Goal: Use online tool/utility: Utilize a website feature to perform a specific function

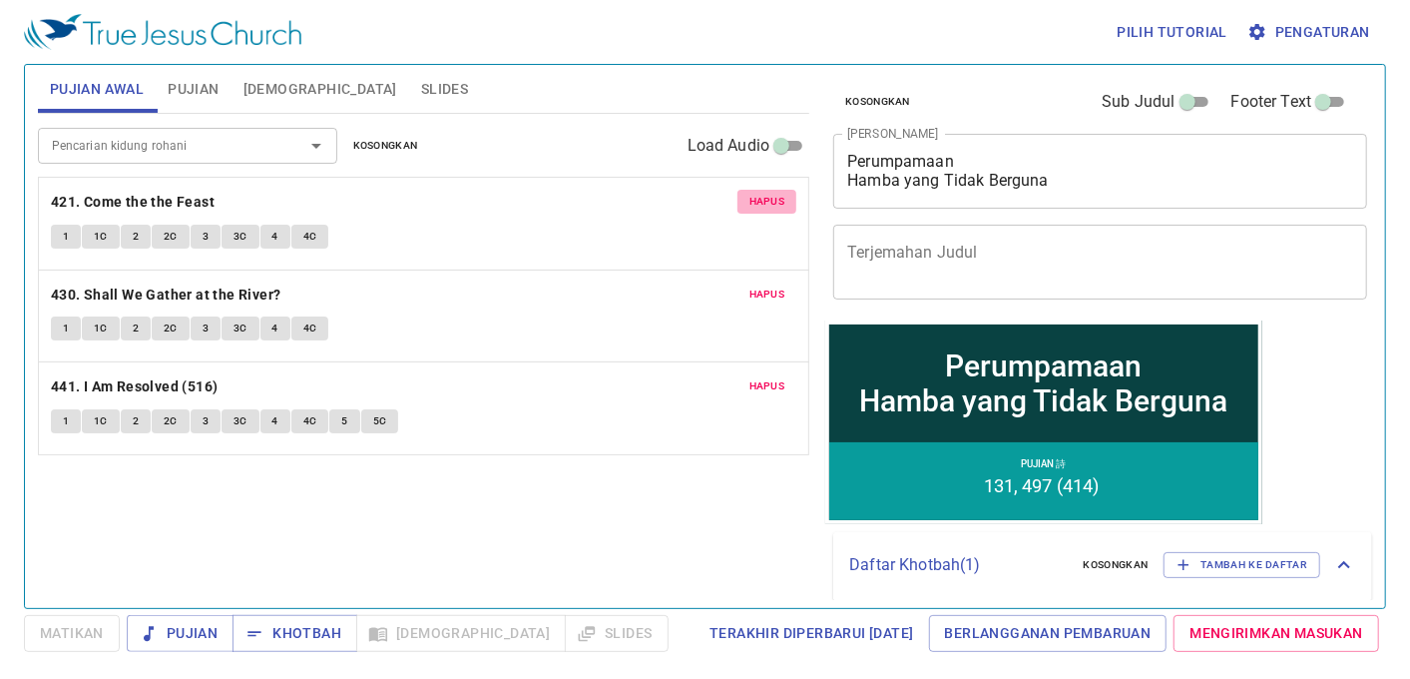
click at [762, 207] on span "Hapus" at bounding box center [767, 202] width 36 height 18
click at [762, 285] on span "Hapus" at bounding box center [767, 294] width 36 height 18
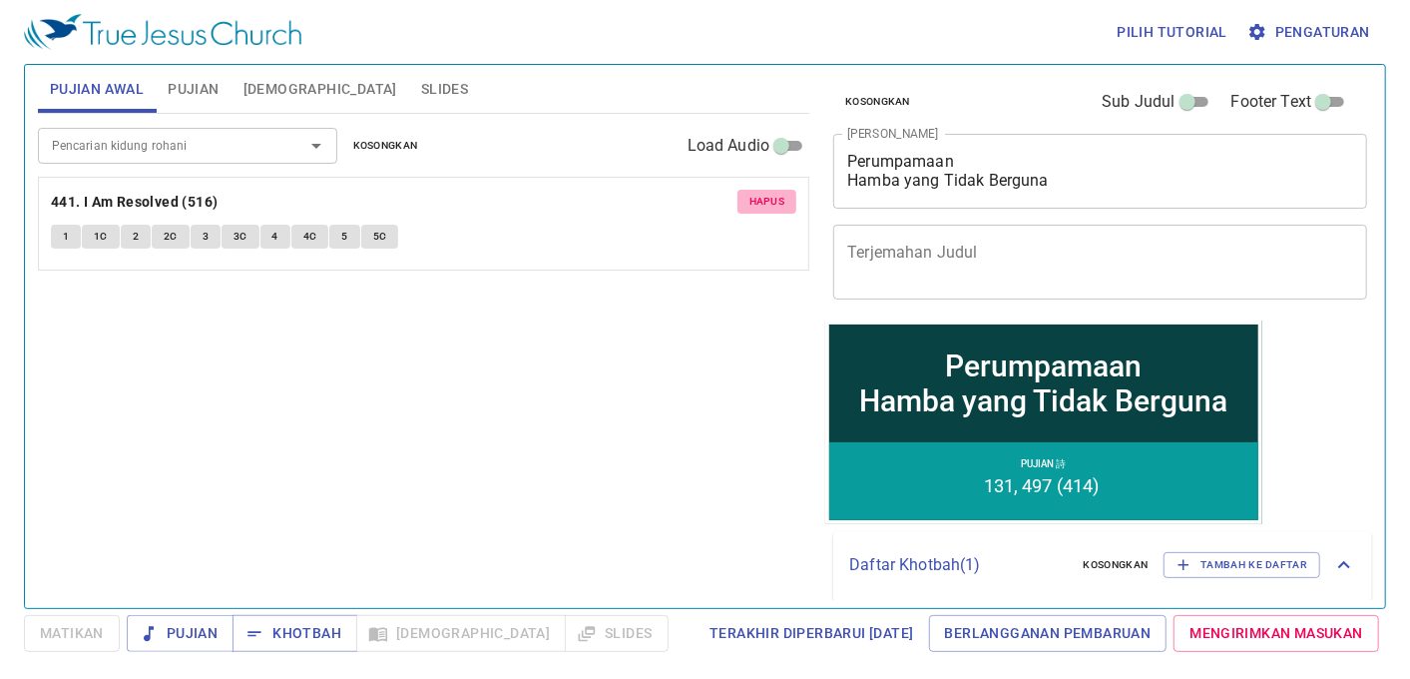
click at [762, 207] on span "Hapus" at bounding box center [767, 202] width 36 height 18
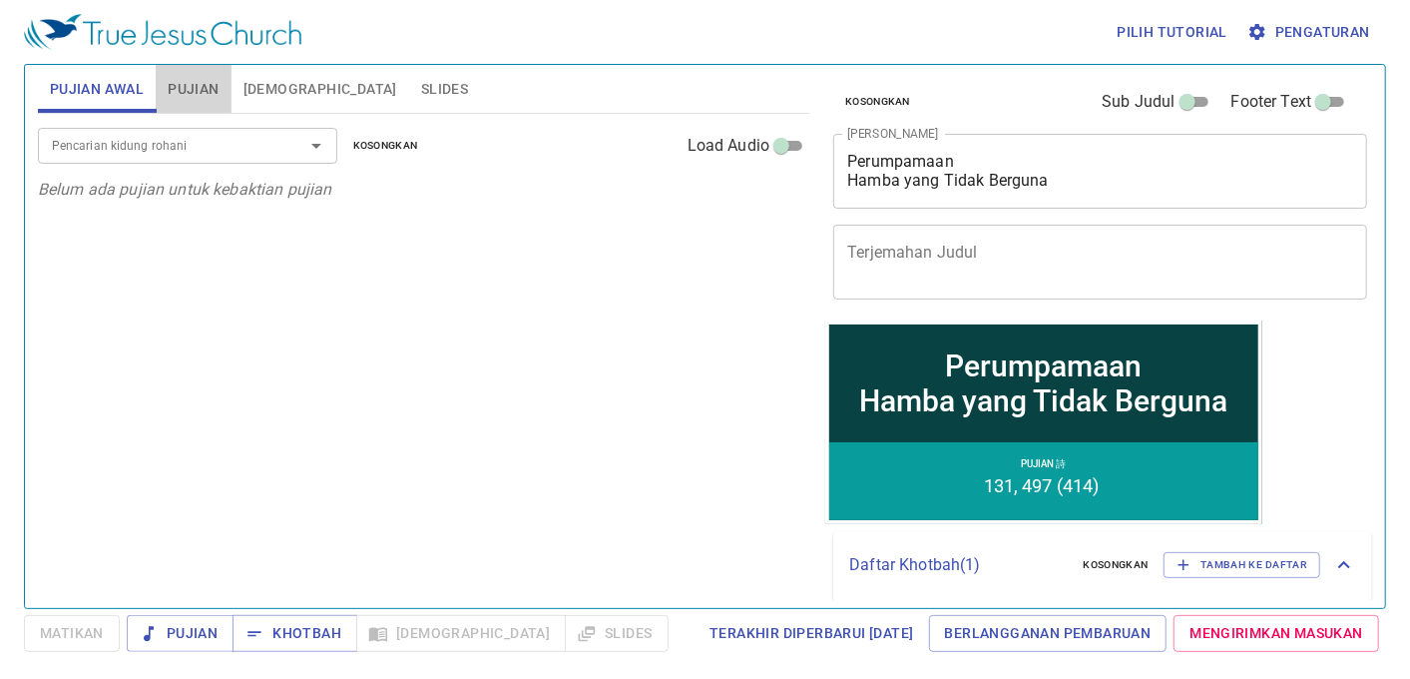
click at [205, 82] on span "Pujian" at bounding box center [193, 89] width 51 height 25
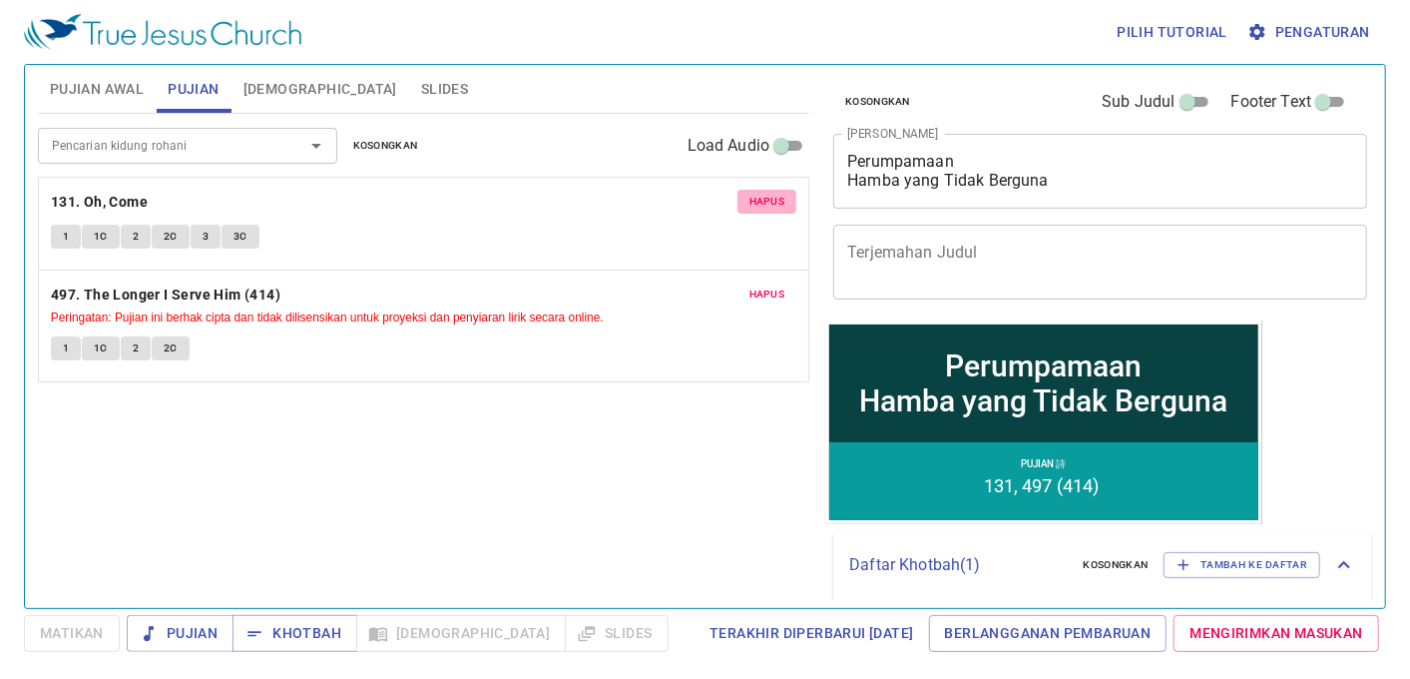
click at [766, 206] on span "Hapus" at bounding box center [767, 202] width 36 height 18
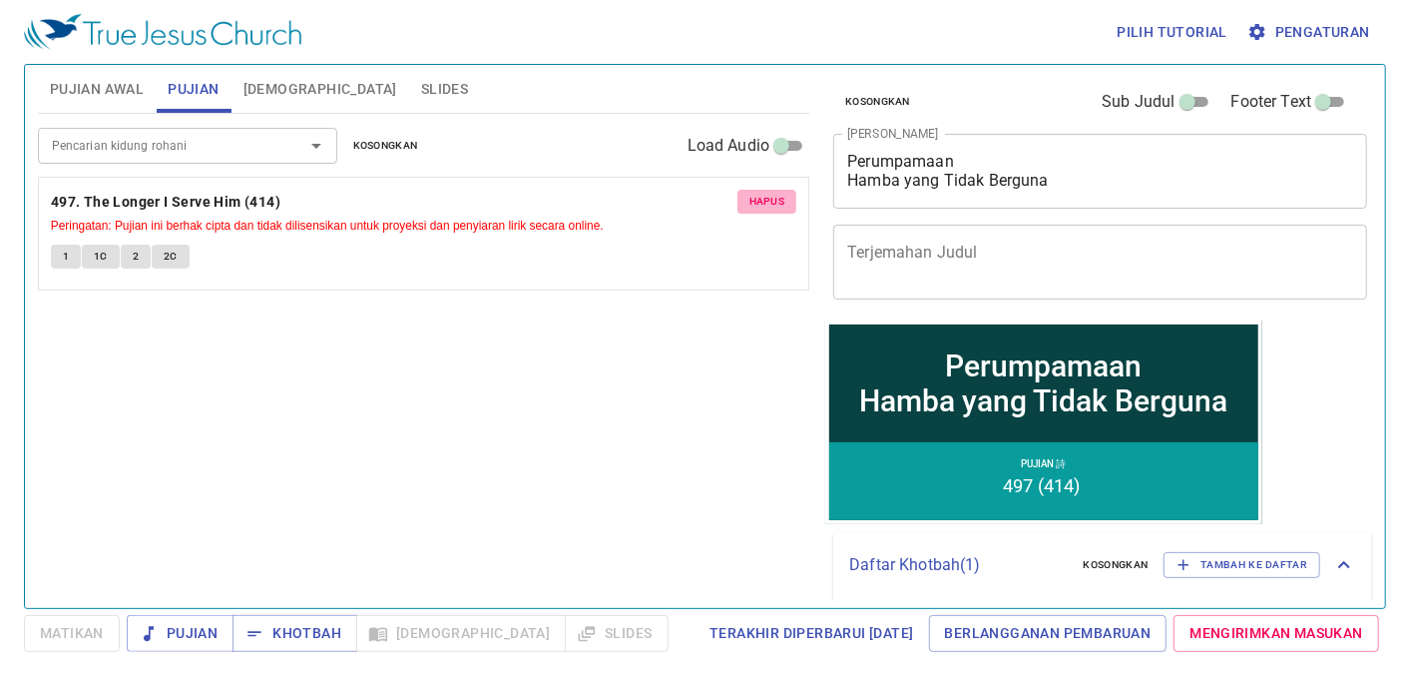
click at [766, 206] on span "Hapus" at bounding box center [767, 202] width 36 height 18
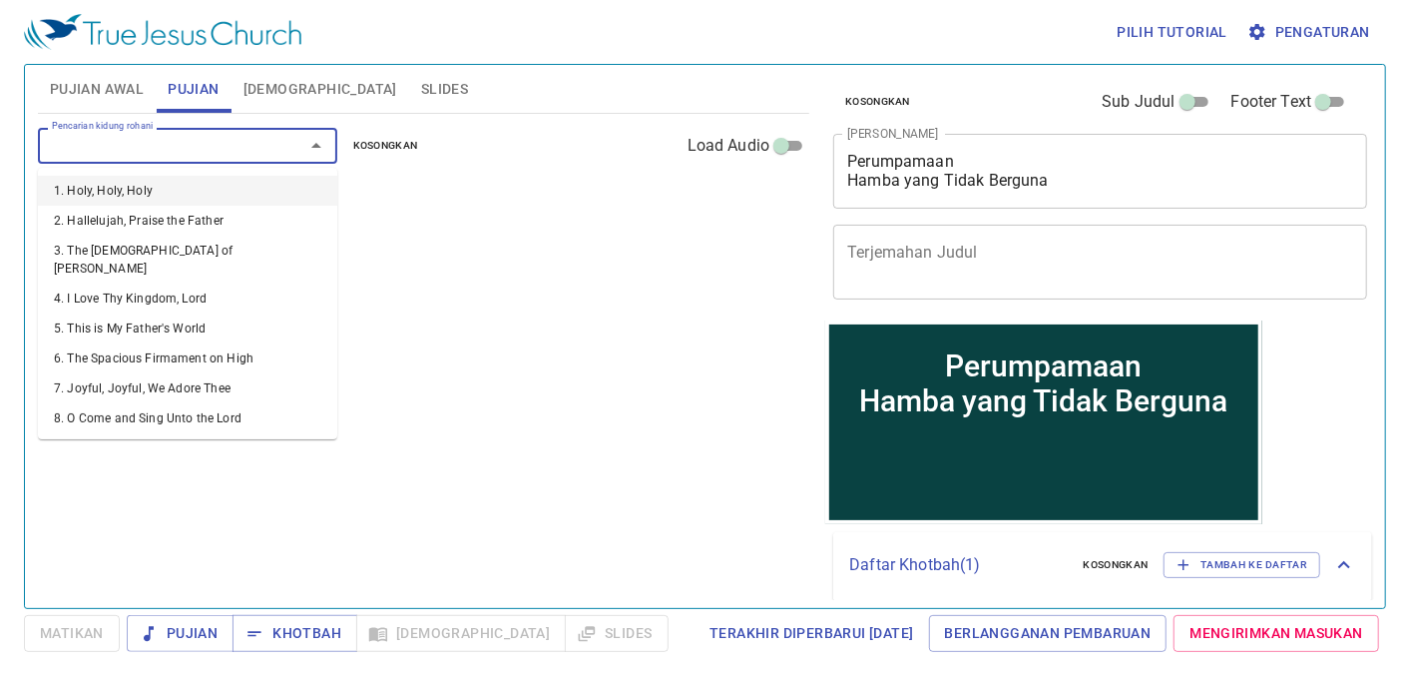
click at [160, 154] on input "Pencarian kidung rohani" at bounding box center [158, 145] width 229 height 23
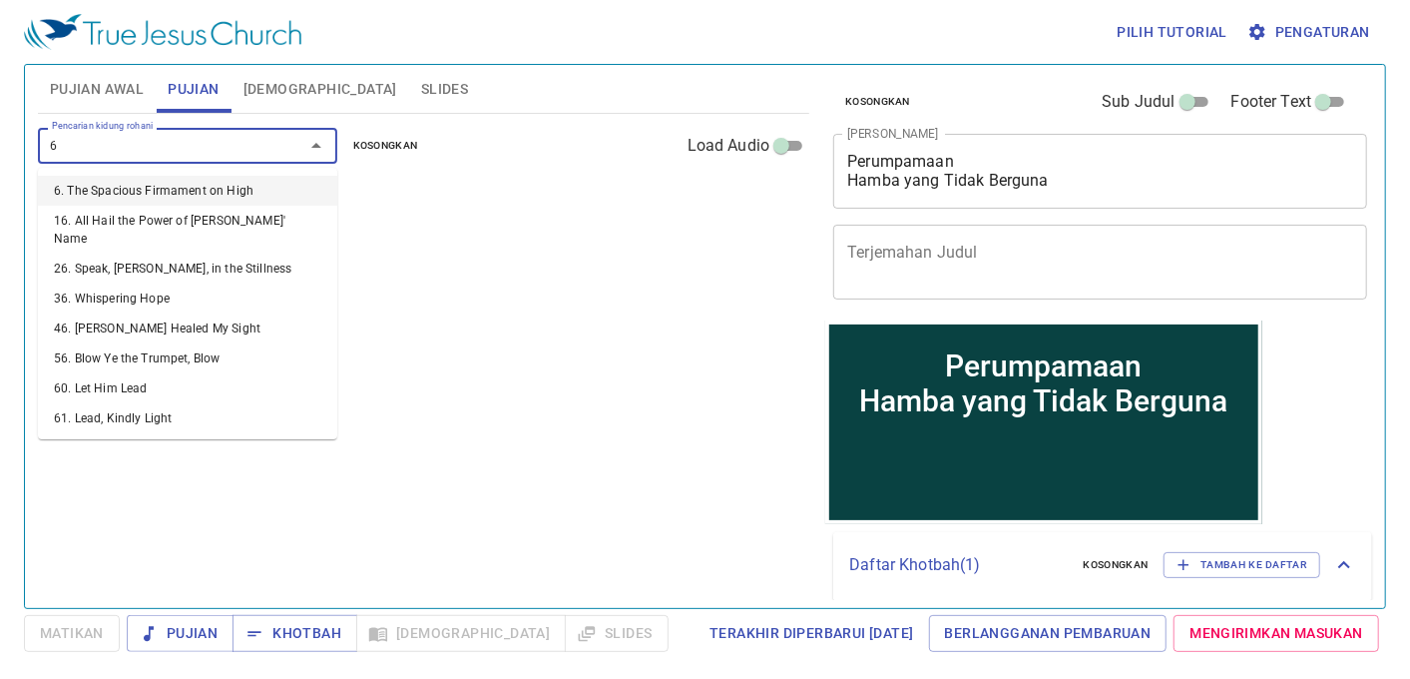
type input "67"
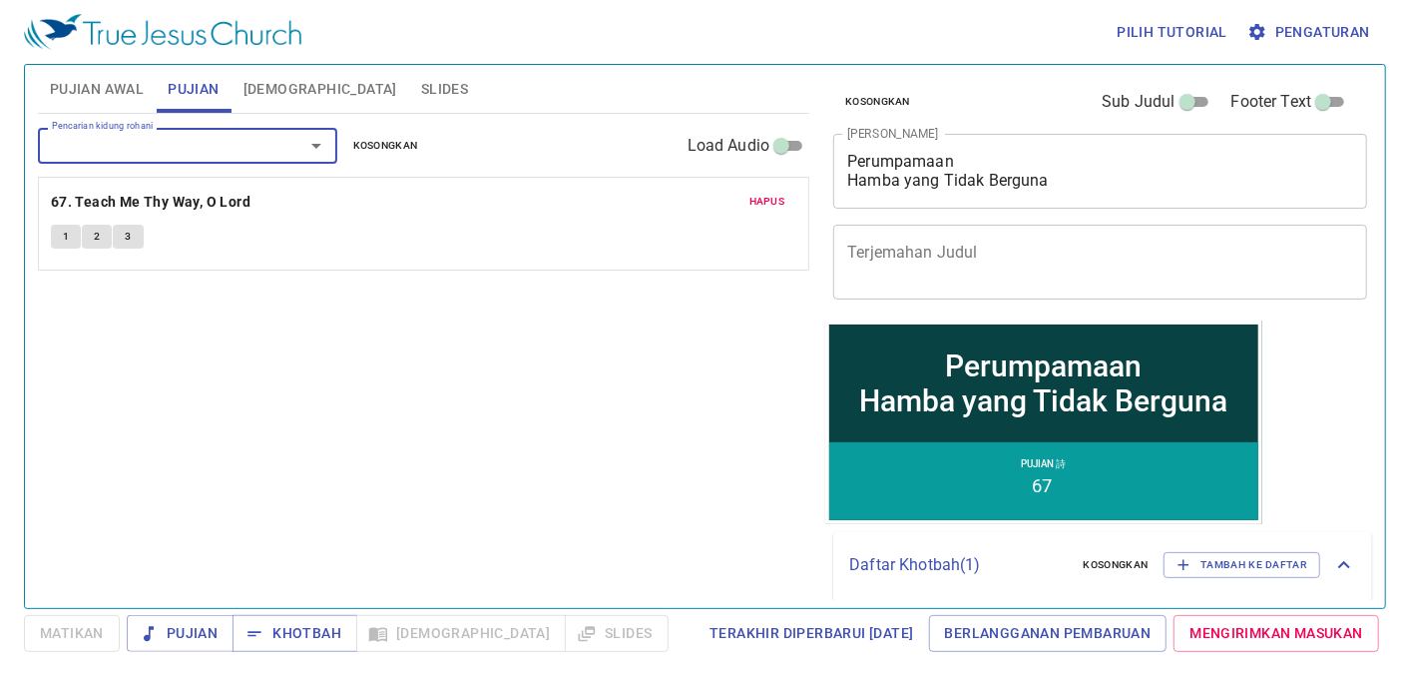
click at [1119, 171] on textarea "Perumpamaan Hamba yang Tidak Berguna" at bounding box center [1100, 171] width 506 height 38
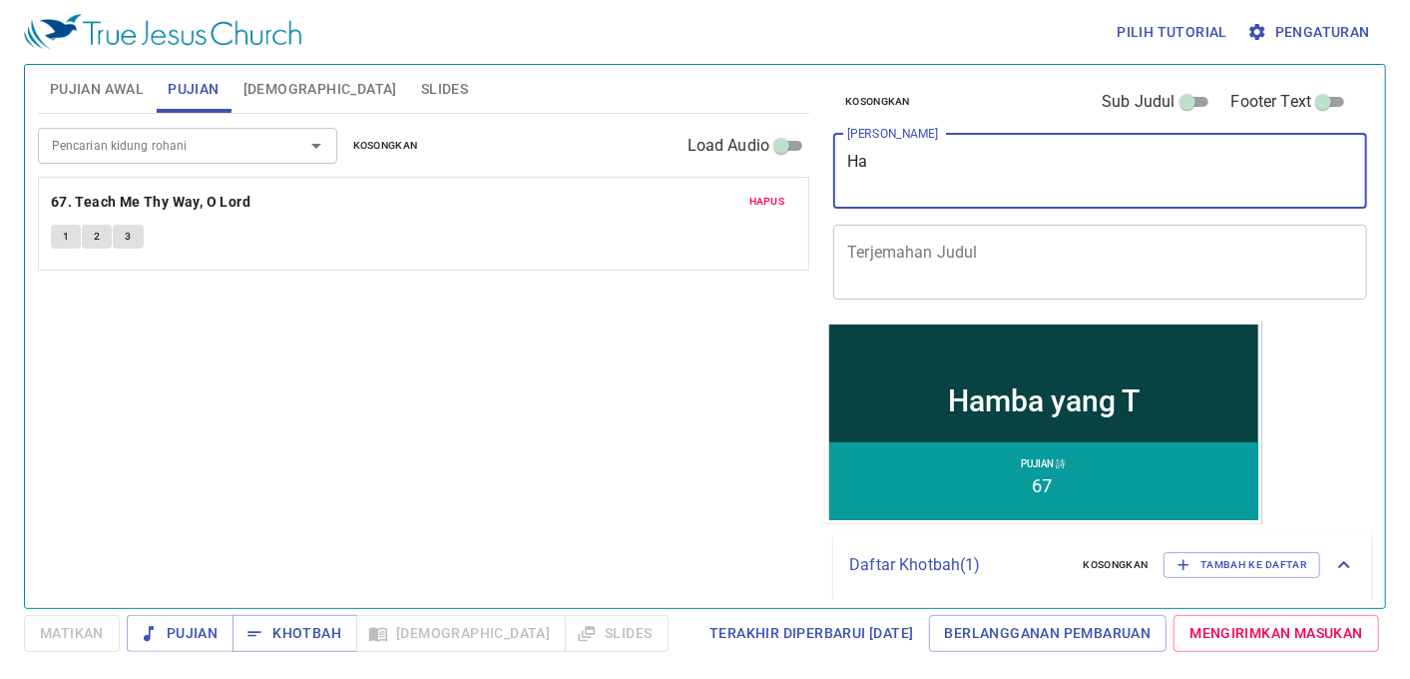
type textarea "H"
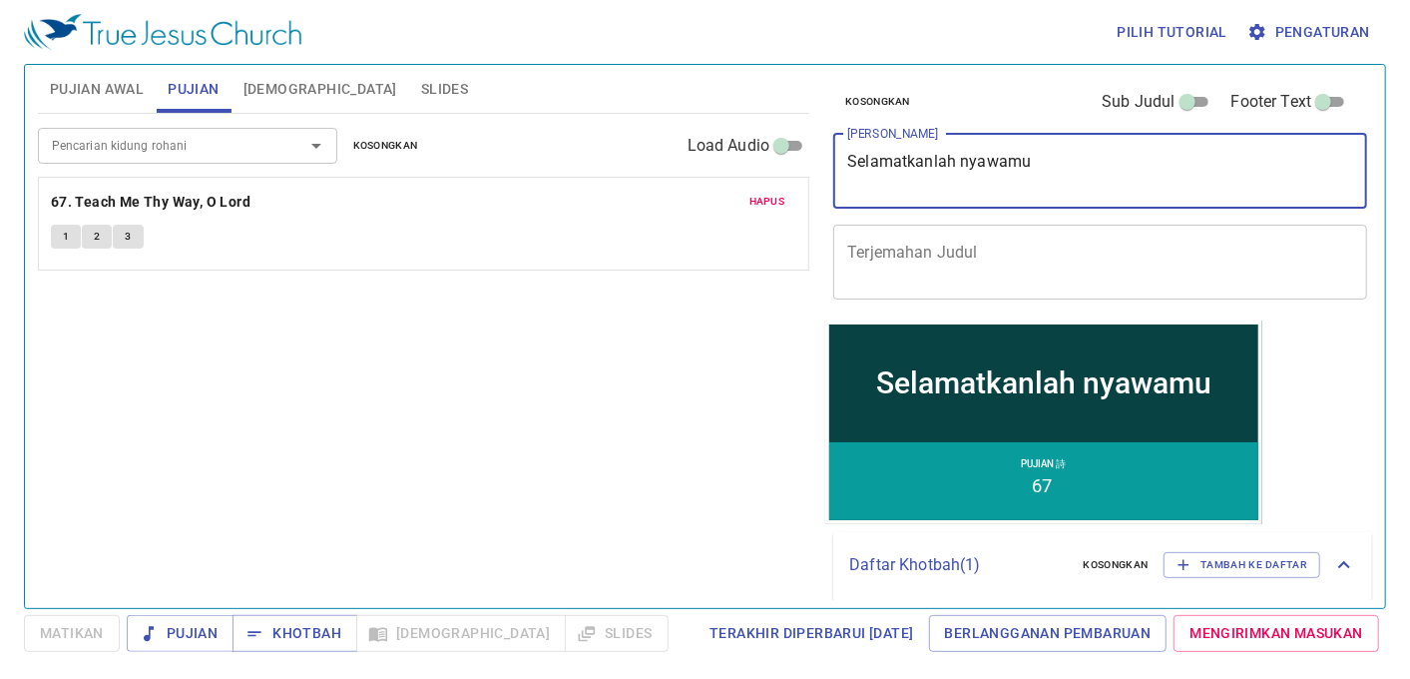
type textarea "Selamatkanlah nyawamu"
click at [202, 156] on input "Pencarian kidung rohani" at bounding box center [158, 145] width 229 height 23
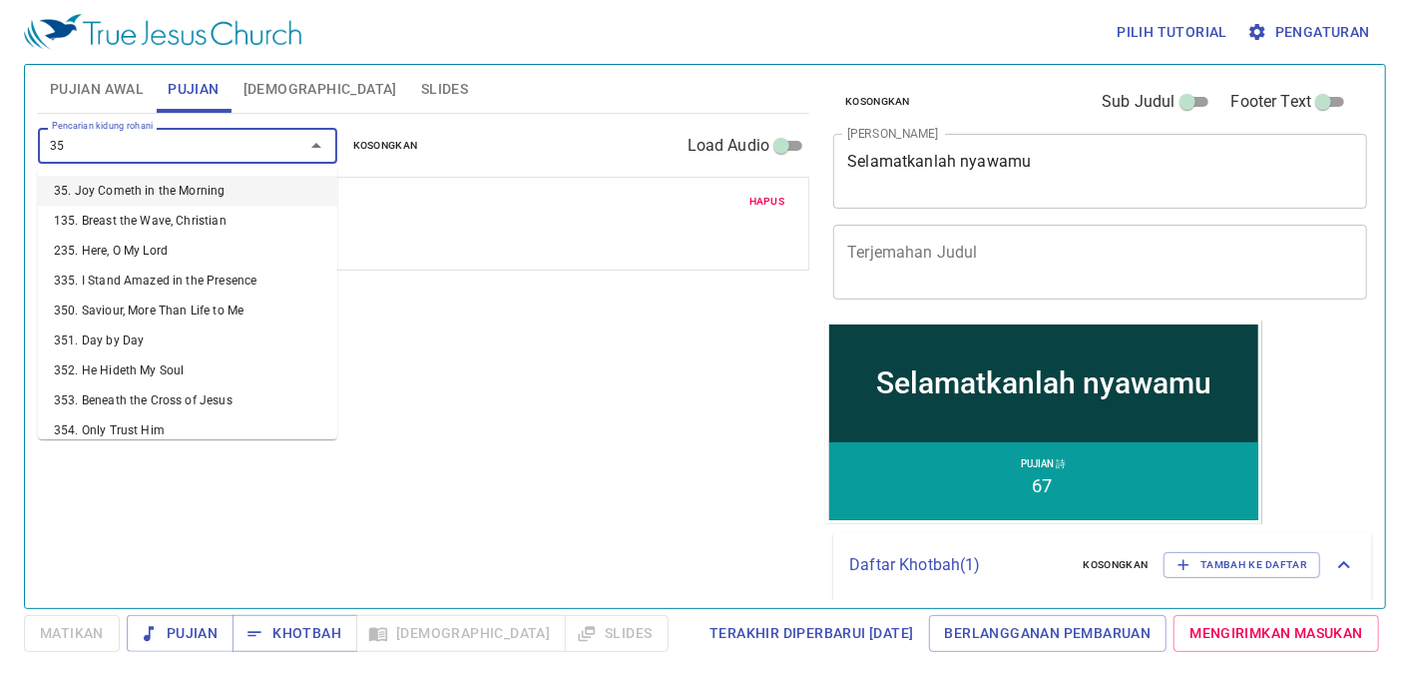
type input "352"
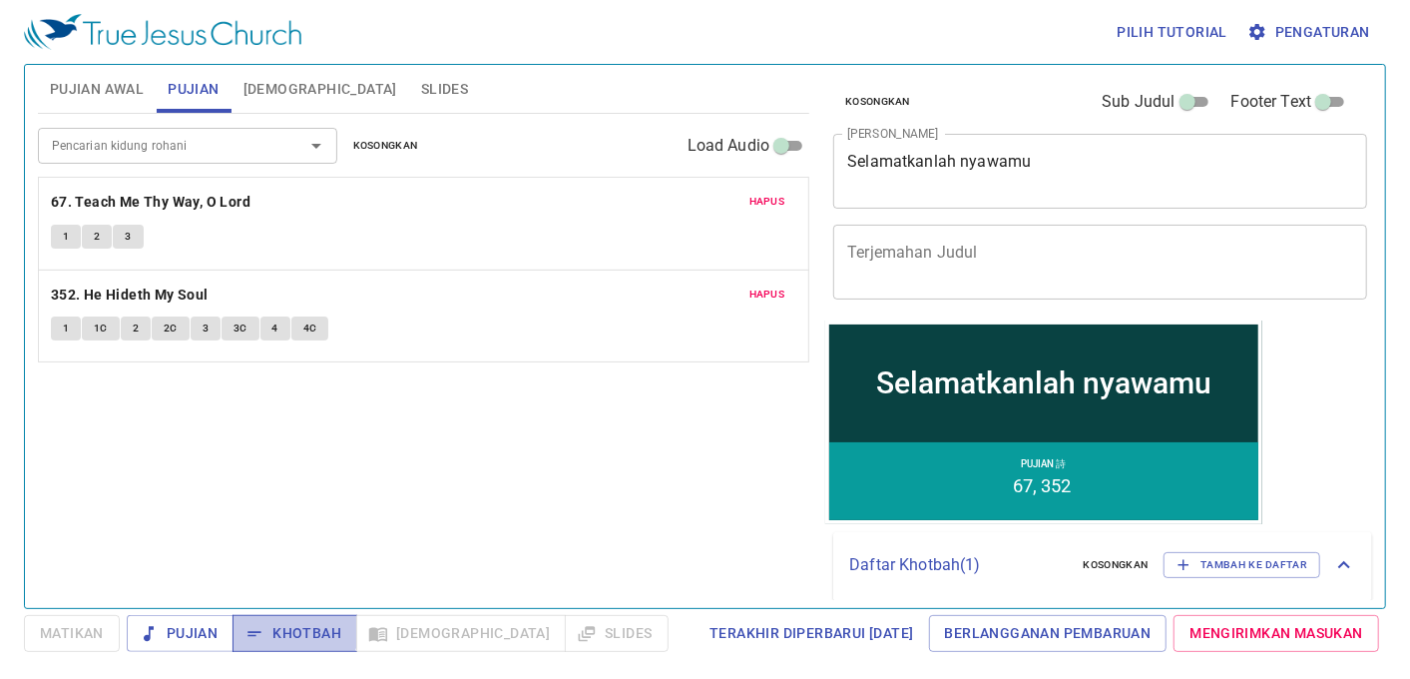
click at [285, 624] on span "Khotbah" at bounding box center [294, 633] width 93 height 25
click at [292, 642] on span "Khotbah" at bounding box center [294, 633] width 93 height 25
click at [111, 203] on b "67. Teach Me Thy Way, O Lord" at bounding box center [151, 202] width 200 height 25
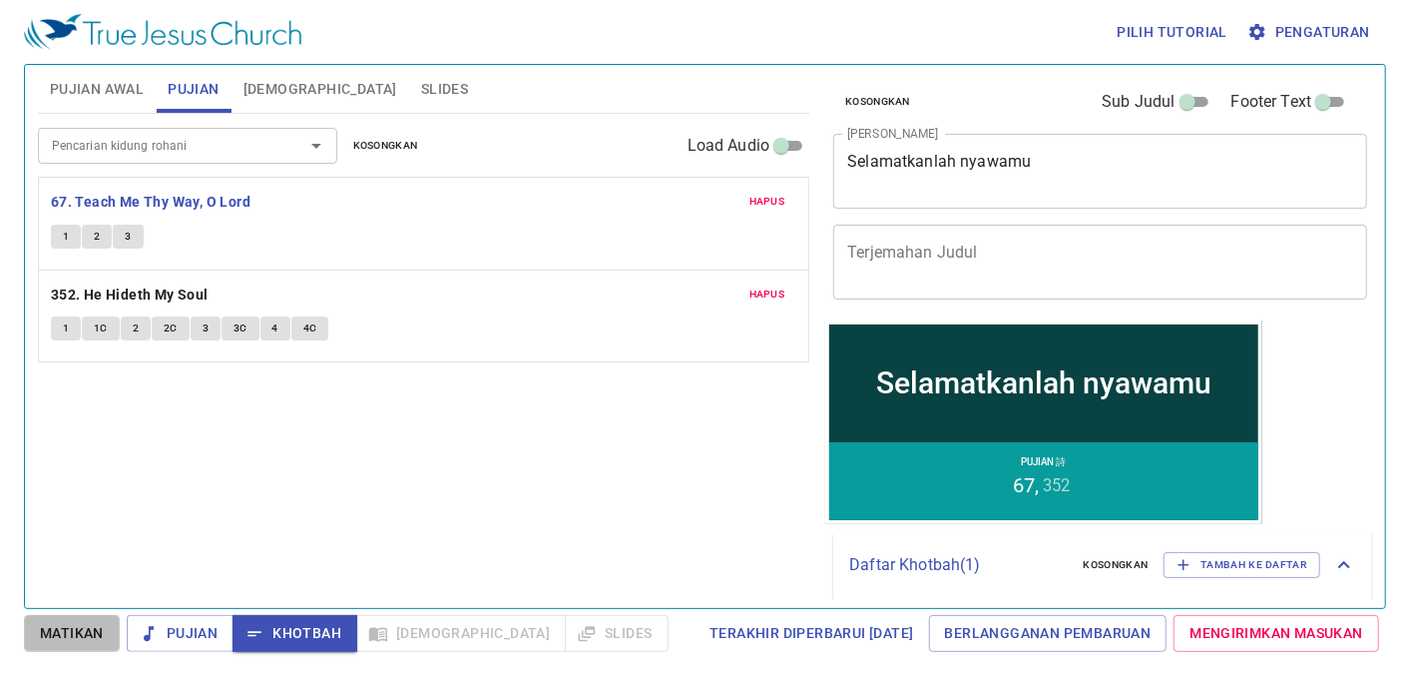
click at [84, 630] on span "Matikan" at bounding box center [72, 633] width 64 height 25
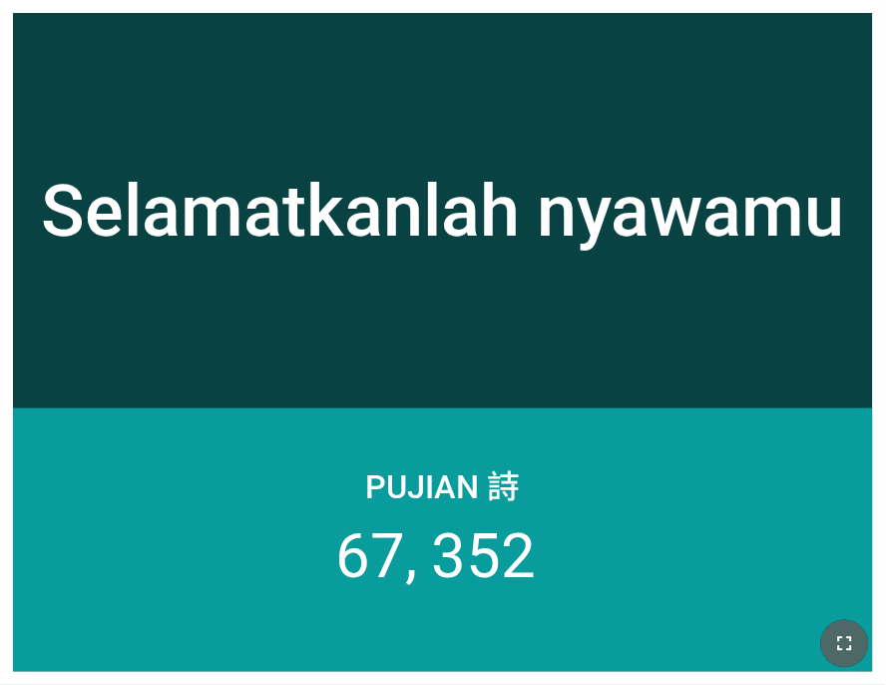
click at [824, 636] on button "button" at bounding box center [845, 644] width 48 height 48
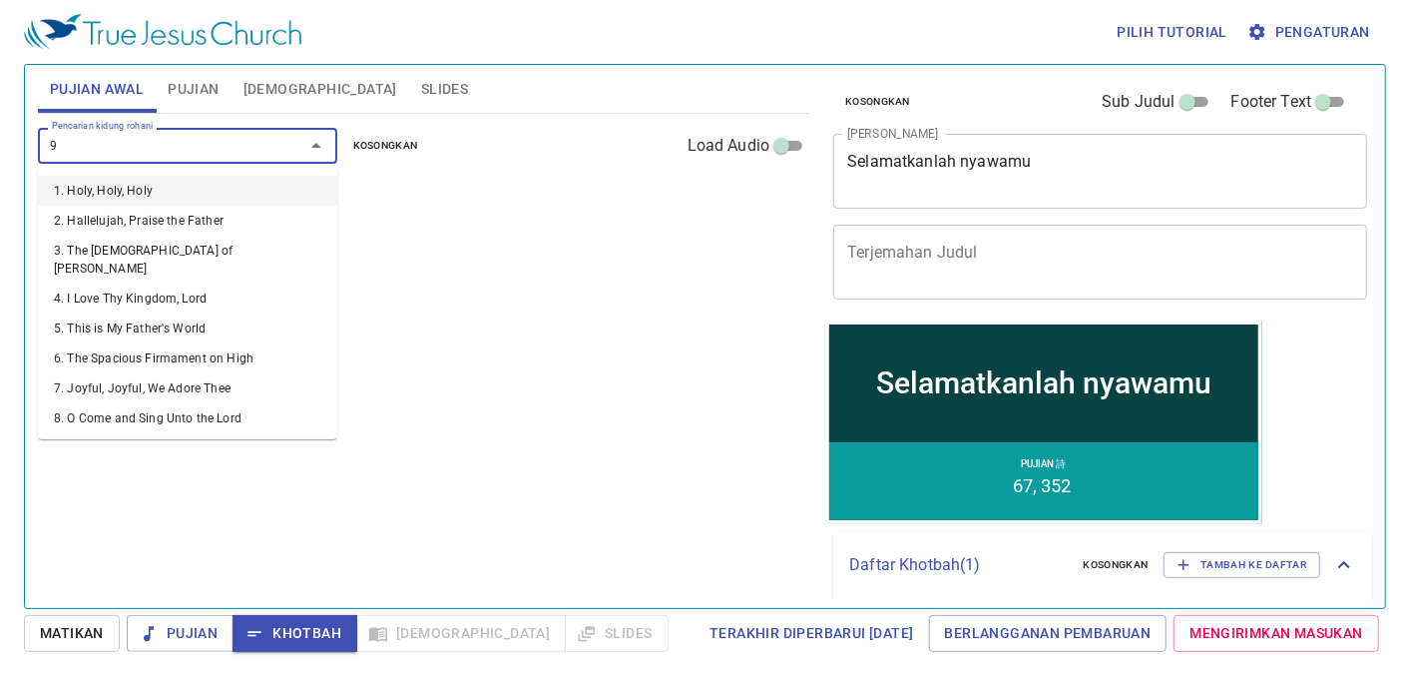
type input "98"
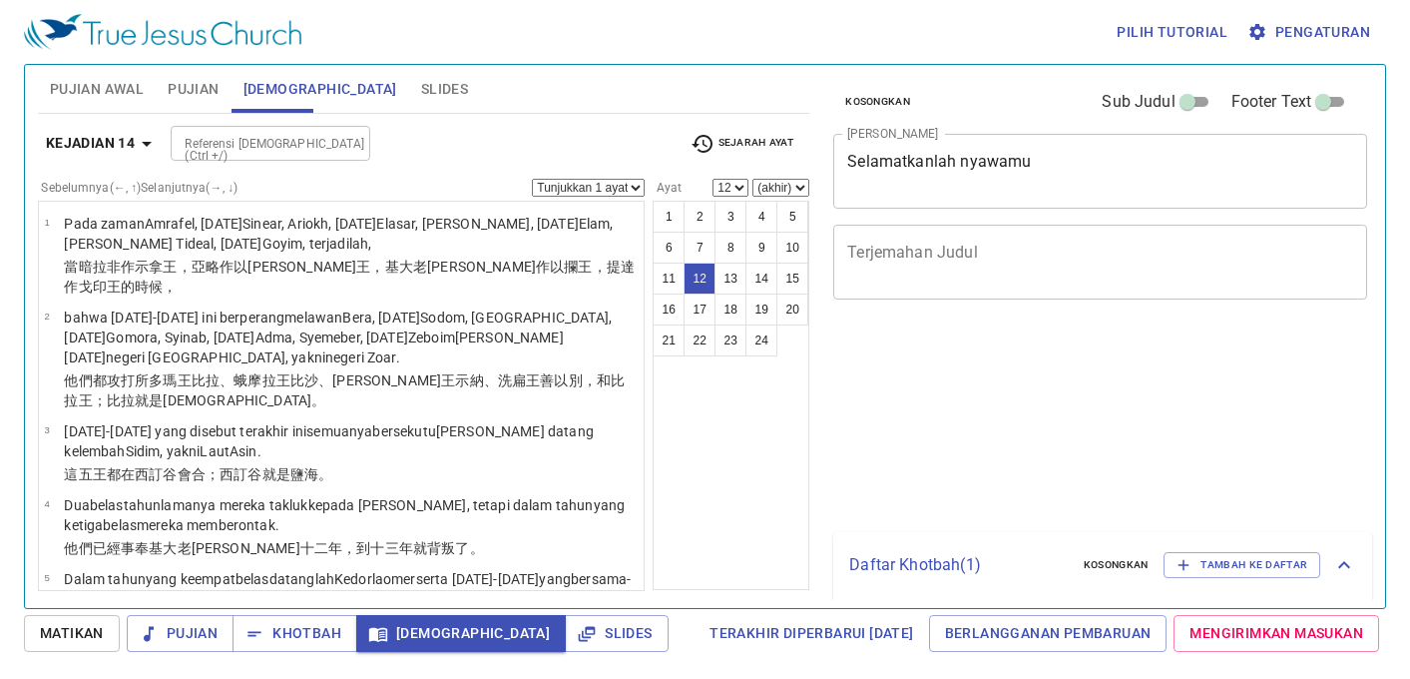
select select "12"
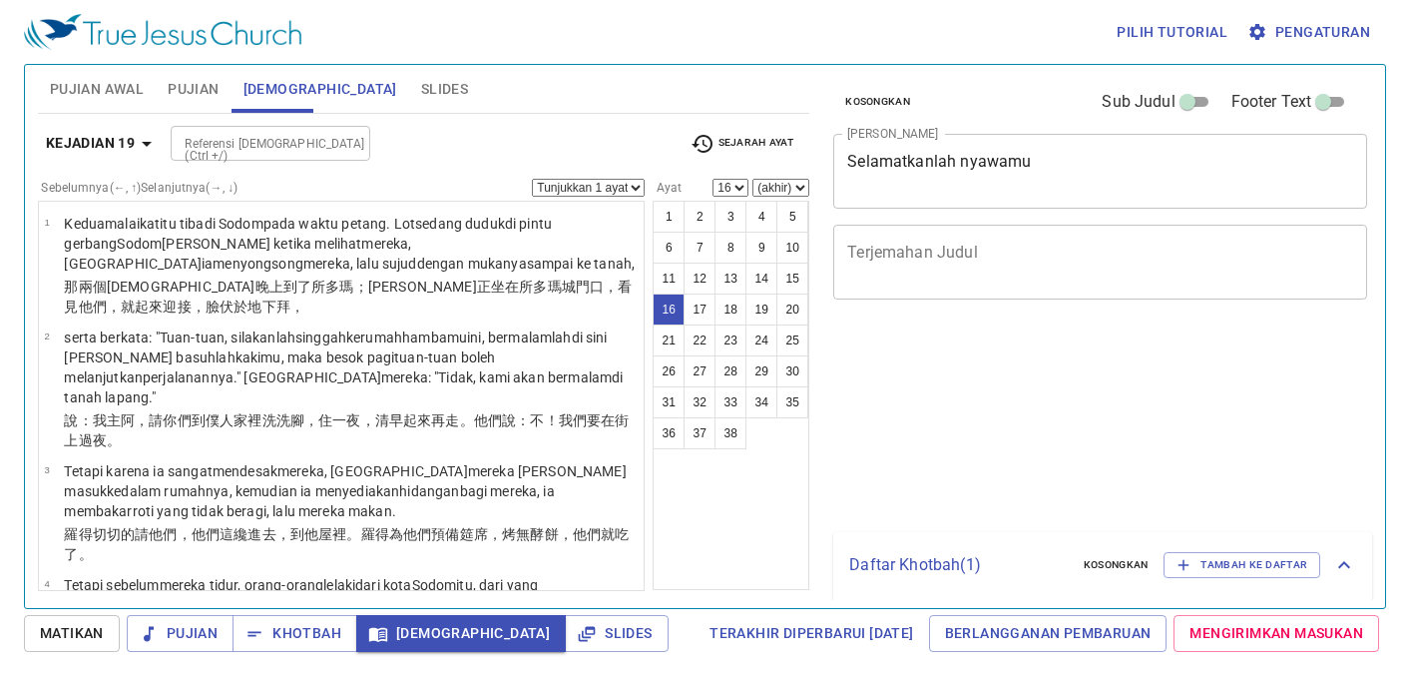
select select "16"
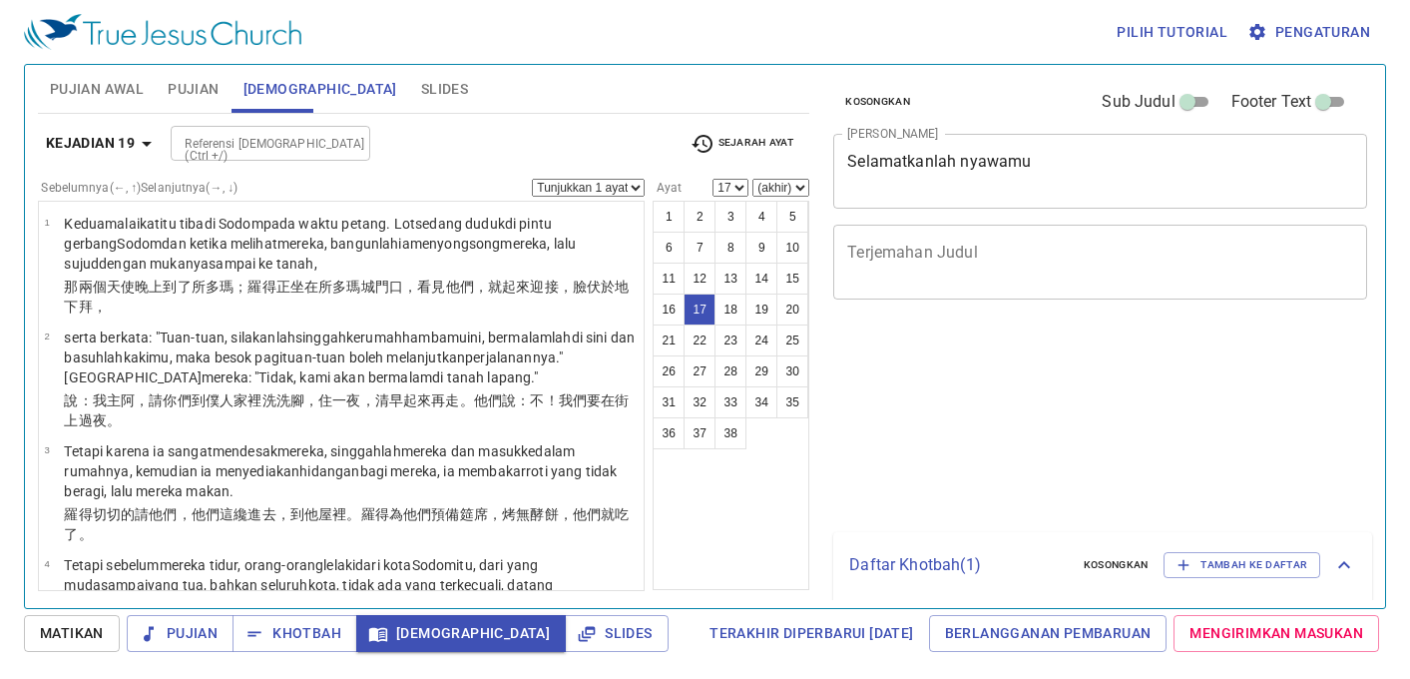
select select "17"
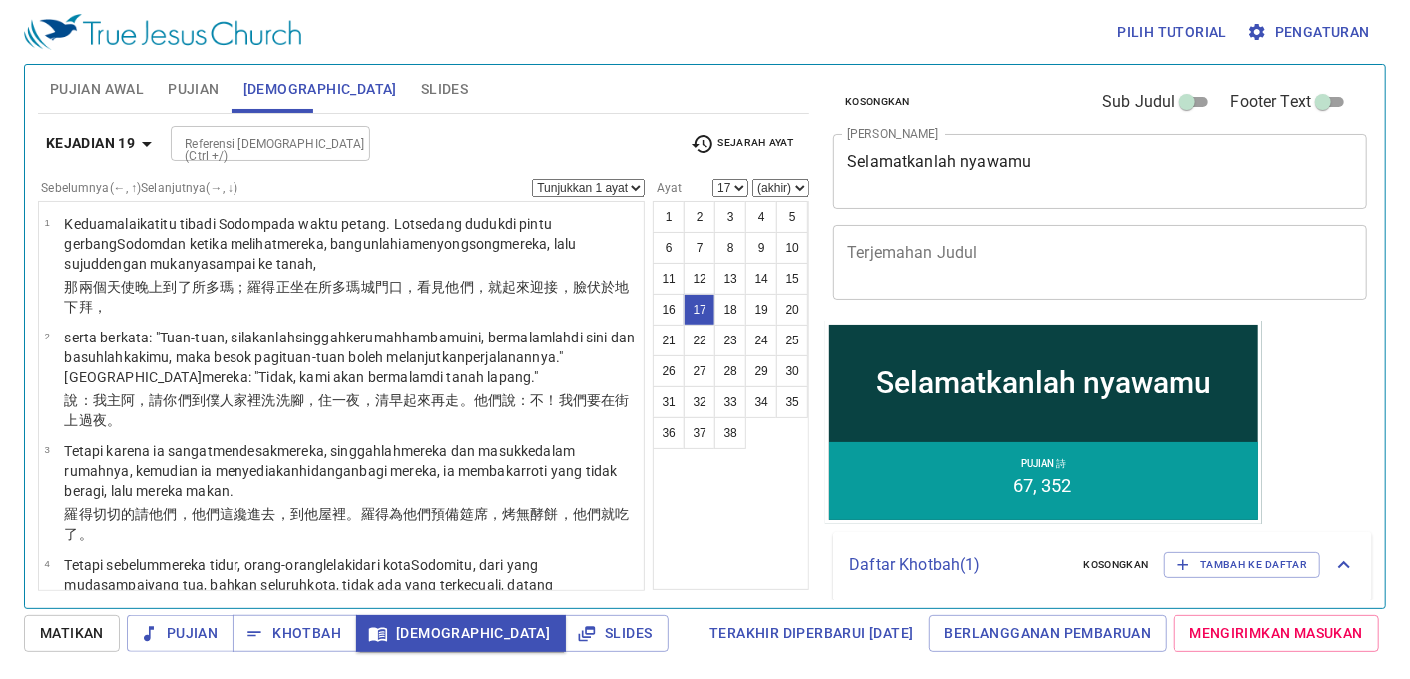
scroll to position [1504, 0]
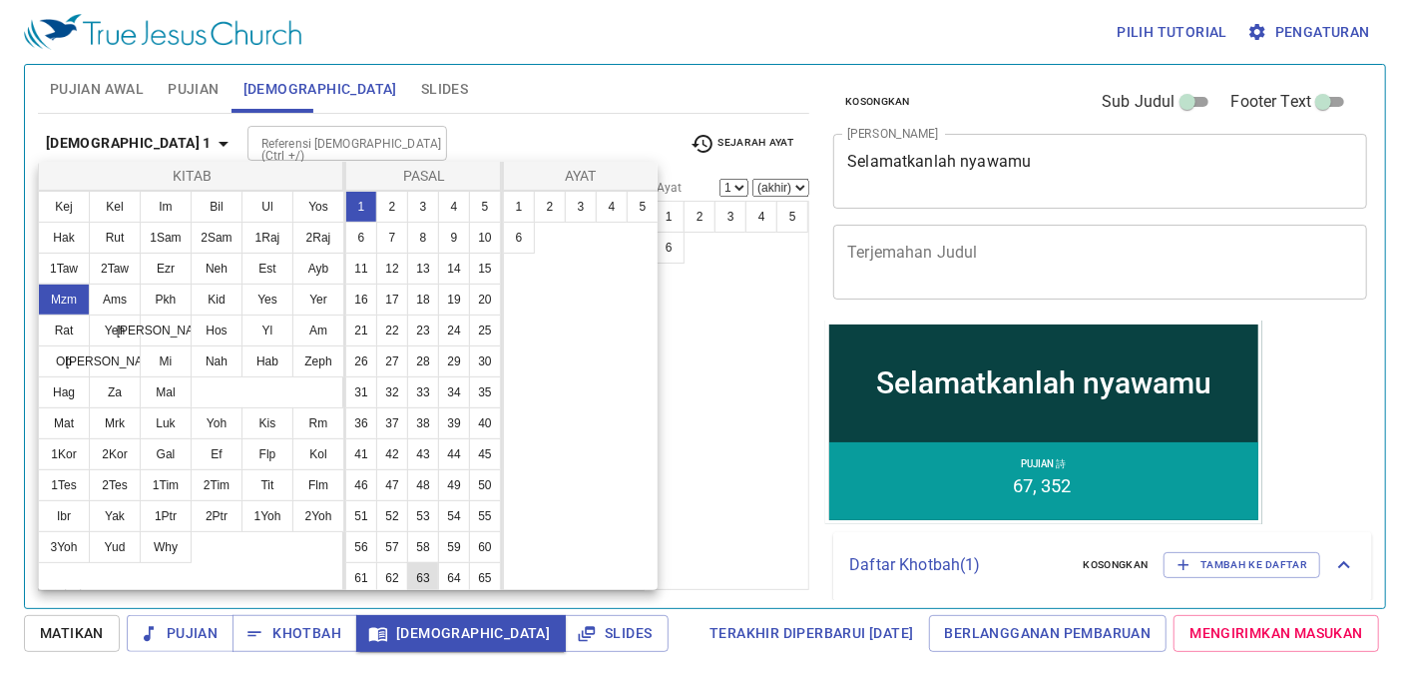
select select "17"
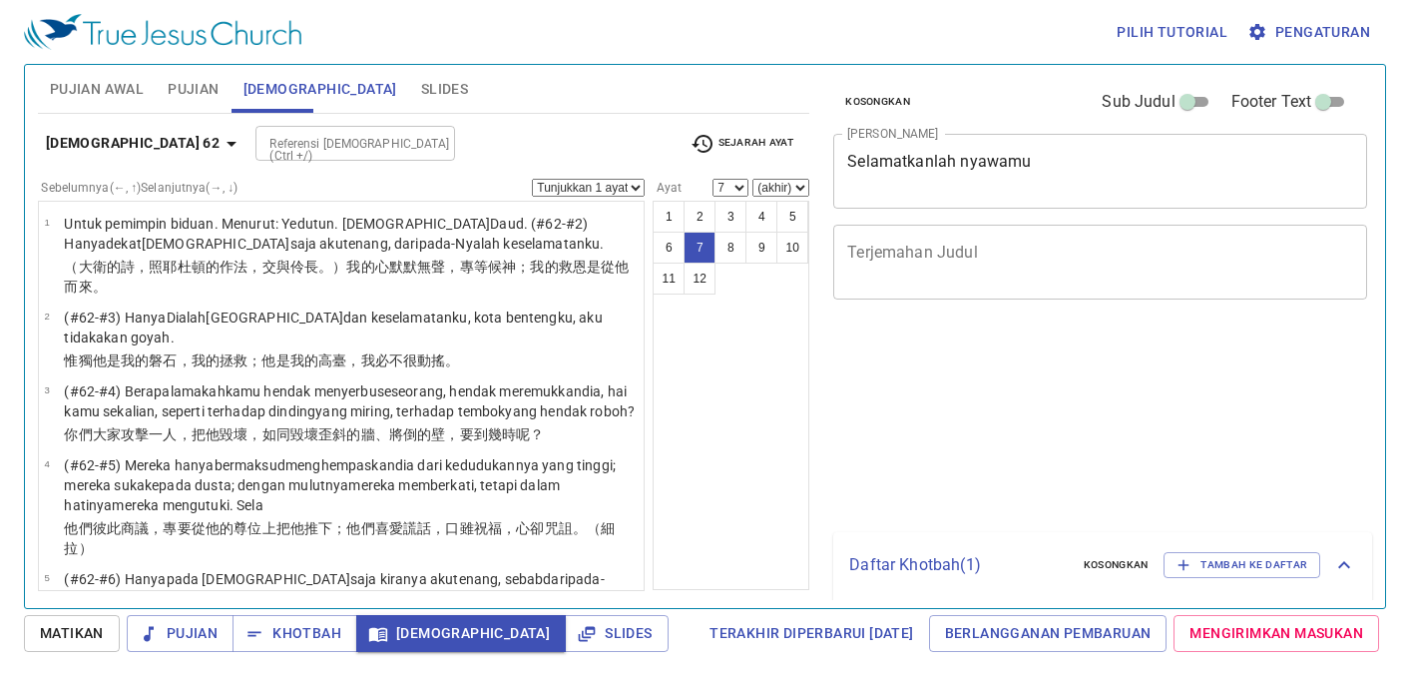
select select "7"
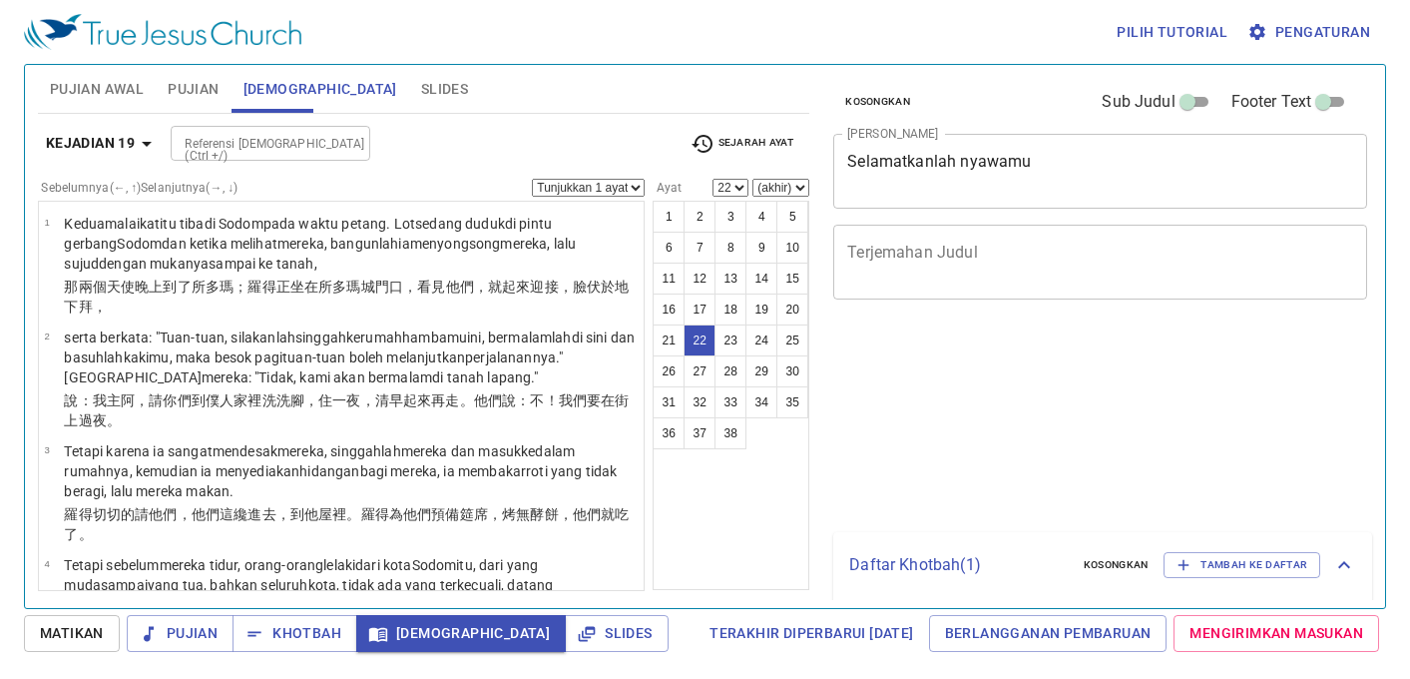
select select "22"
select select "17"
select select "22"
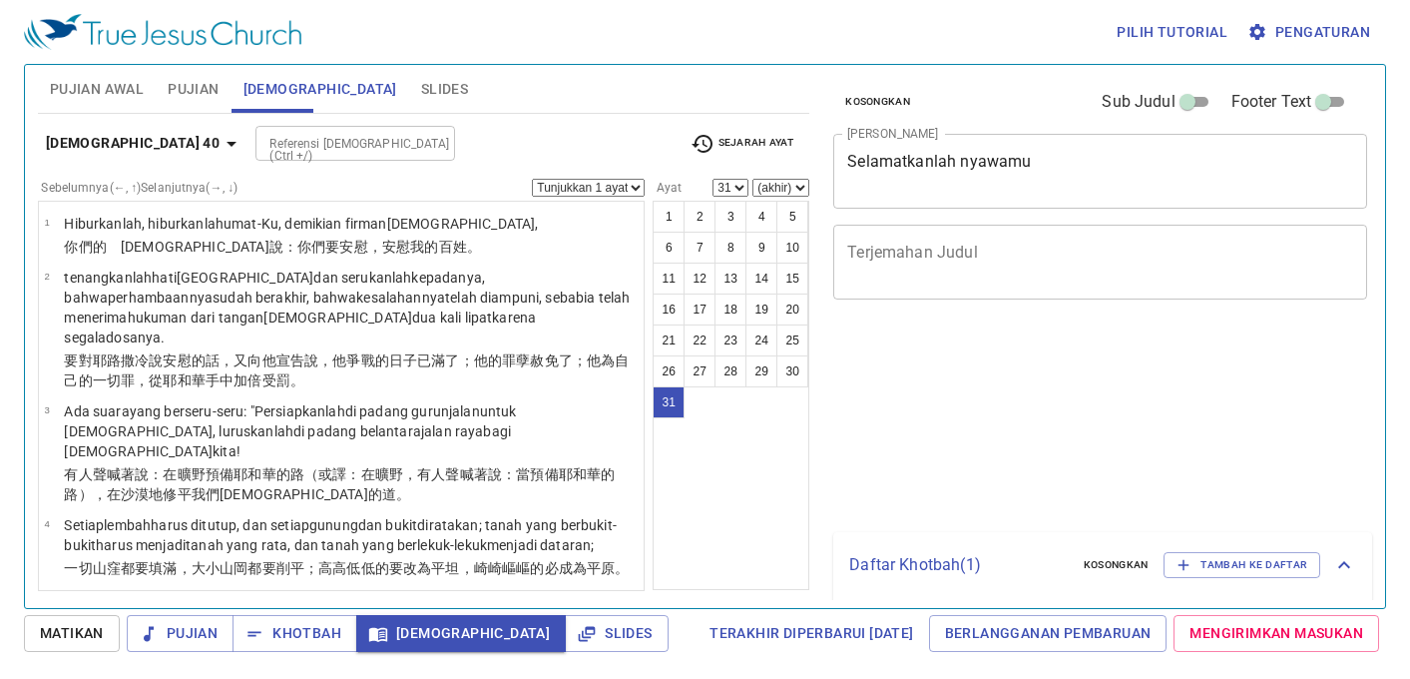
select select "31"
